Goal: Task Accomplishment & Management: Use online tool/utility

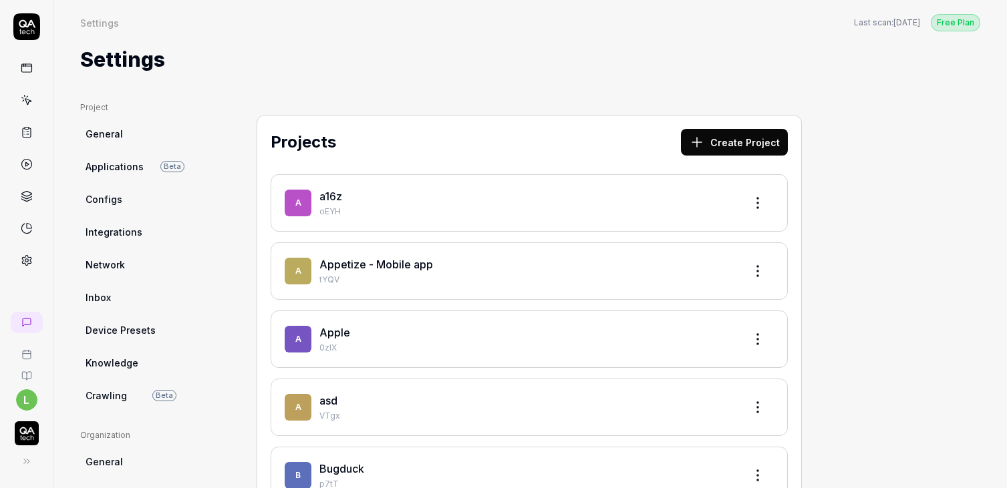
click at [30, 432] on img "button" at bounding box center [27, 433] width 24 height 24
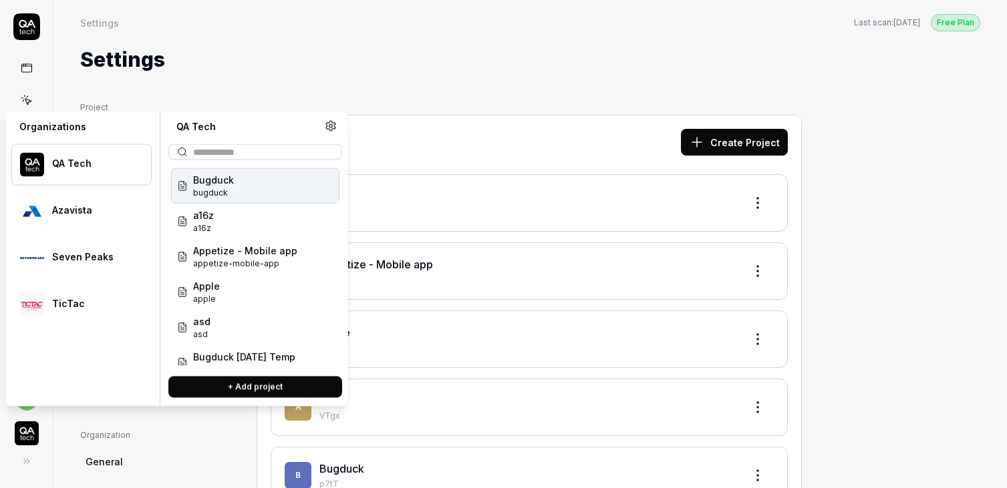
click at [238, 178] on div "Bugduck bugduck" at bounding box center [255, 185] width 168 height 35
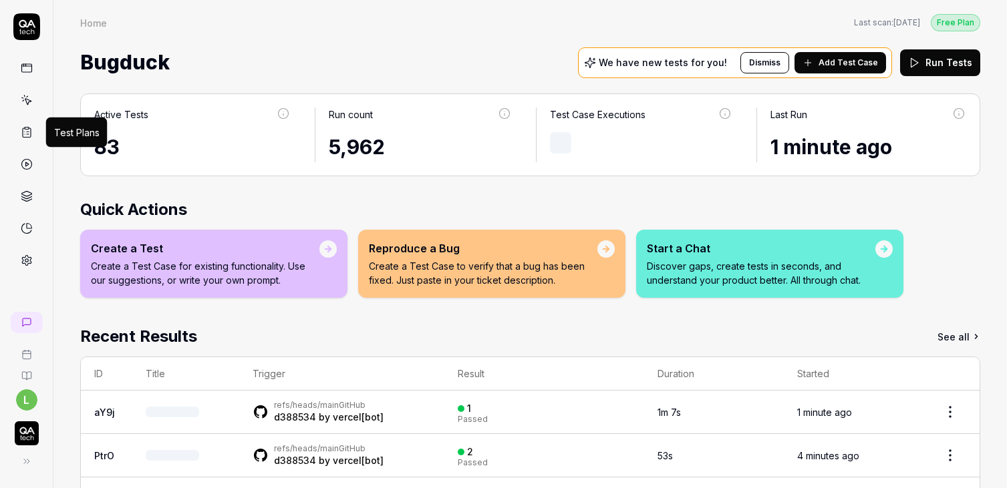
click at [28, 134] on icon at bounding box center [27, 132] width 12 height 12
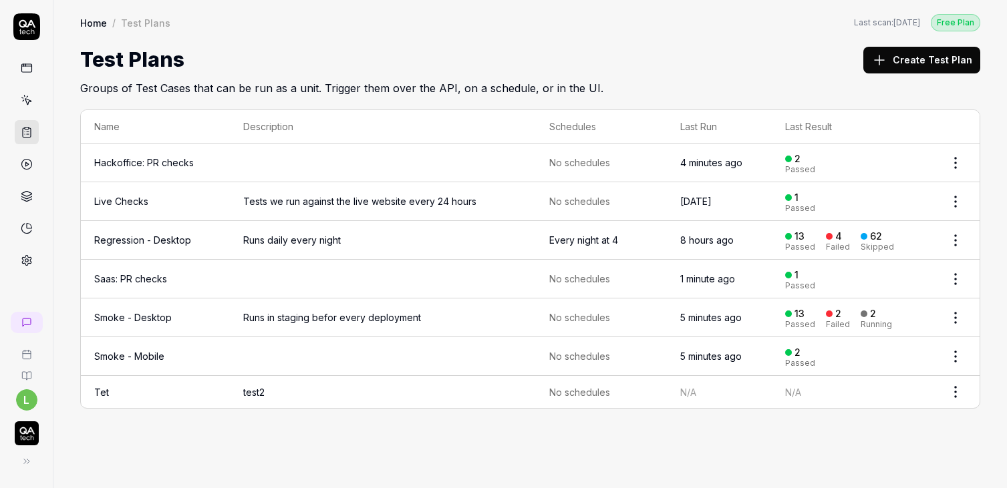
click at [112, 387] on td "Tet" at bounding box center [155, 392] width 149 height 32
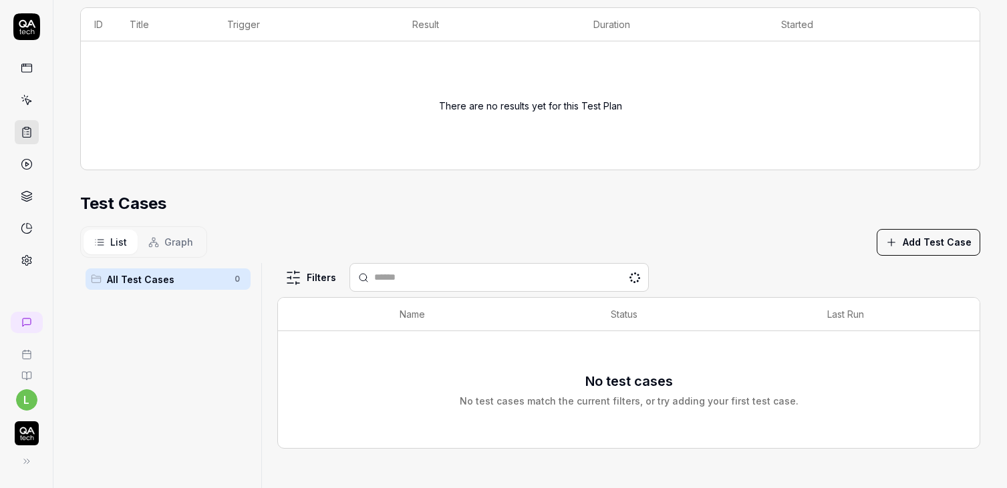
scroll to position [297, 0]
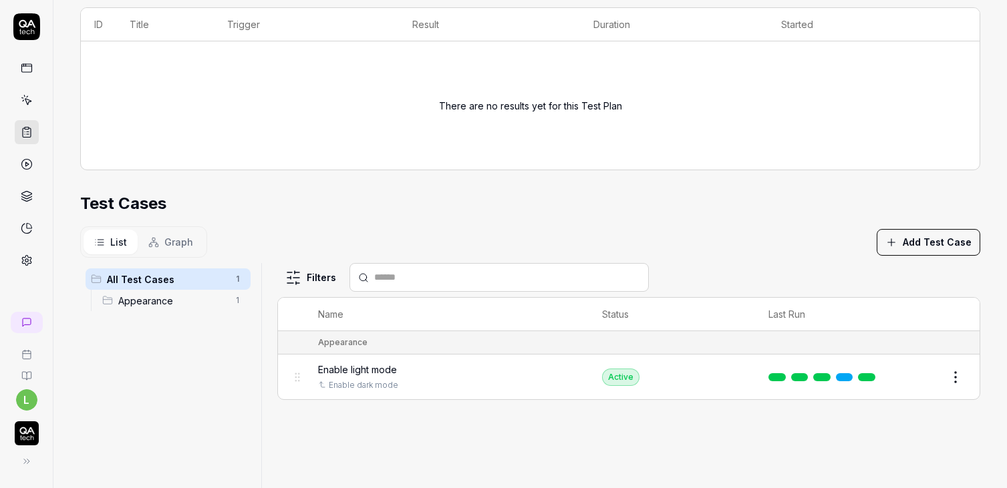
click at [916, 244] on button "Add Test Case" at bounding box center [928, 242] width 104 height 27
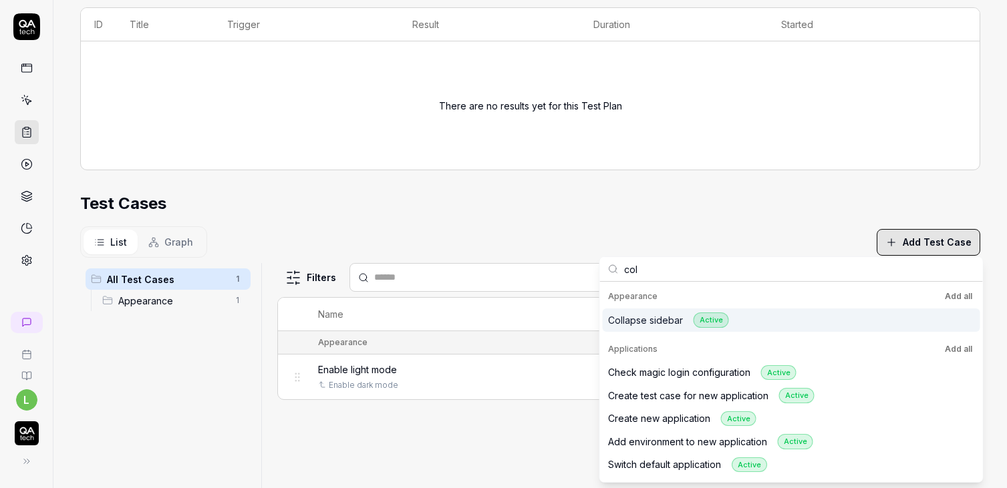
type input "col"
click at [714, 312] on div "Collapse sidebar Active" at bounding box center [791, 320] width 377 height 23
click at [645, 319] on div "Collapse sidebar Active" at bounding box center [668, 320] width 121 height 15
click at [601, 213] on div "Test Cases" at bounding box center [530, 204] width 900 height 24
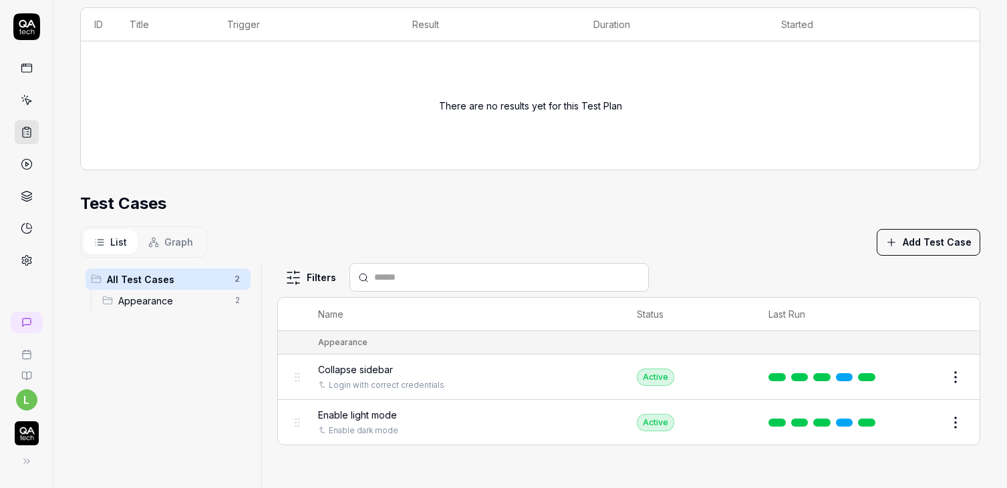
click at [173, 245] on span "Graph" at bounding box center [178, 242] width 29 height 14
